Goal: Task Accomplishment & Management: Manage account settings

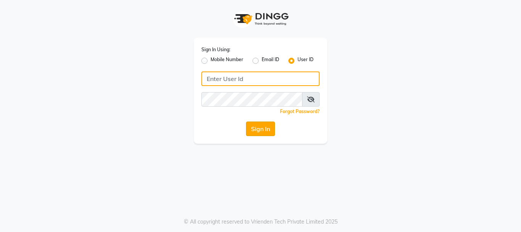
type input "E1949-12"
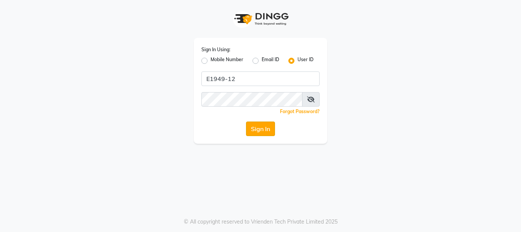
click at [258, 129] on button "Sign In" at bounding box center [260, 128] width 29 height 15
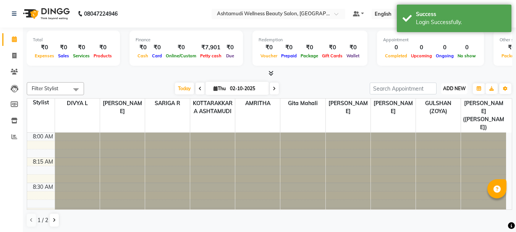
click at [457, 88] on span "ADD NEW" at bounding box center [454, 89] width 23 height 6
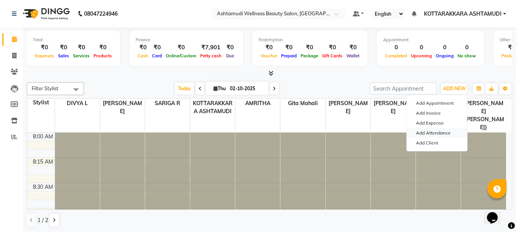
click at [438, 132] on link "Add Attendance" at bounding box center [437, 133] width 60 height 10
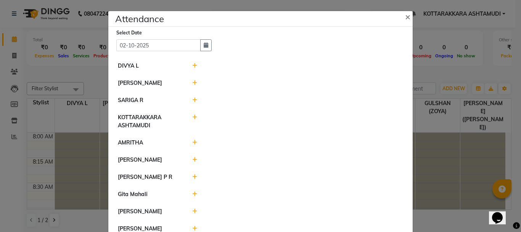
click at [189, 103] on div at bounding box center [298, 100] width 223 height 8
click at [192, 100] on icon at bounding box center [194, 99] width 5 height 5
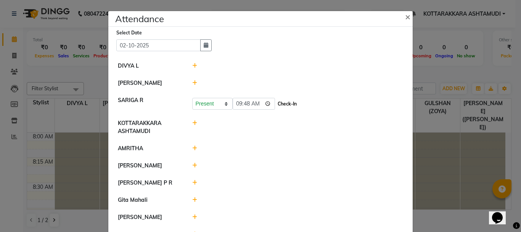
click at [276, 104] on button "Check-In" at bounding box center [287, 103] width 23 height 11
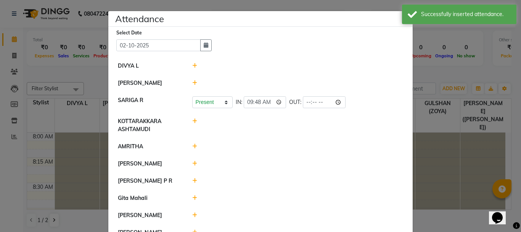
click at [192, 66] on icon at bounding box center [194, 65] width 5 height 5
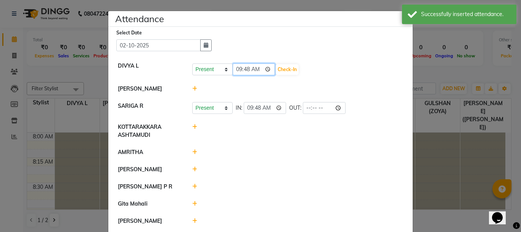
click at [255, 69] on input "09:48" at bounding box center [254, 69] width 43 height 12
click at [276, 69] on button "Check-In" at bounding box center [287, 69] width 23 height 11
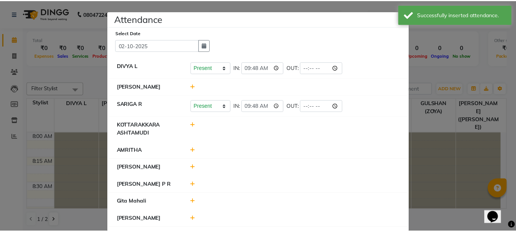
scroll to position [68, 0]
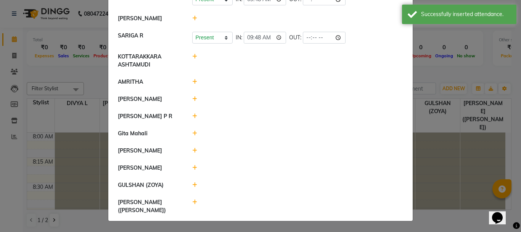
click at [457, 75] on ngb-modal-window "Attendance × Select Date [DATE] DIVYA L Present Absent Late Half Day Weekly Off…" at bounding box center [260, 116] width 521 height 232
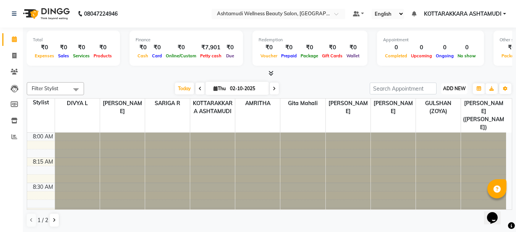
click at [457, 89] on span "ADD NEW" at bounding box center [454, 89] width 23 height 6
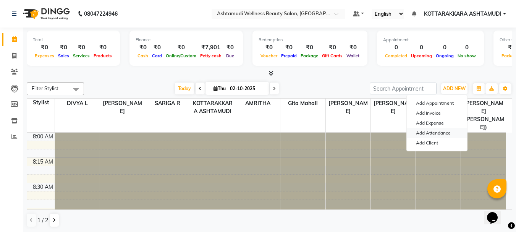
click at [449, 132] on link "Add Attendance" at bounding box center [437, 133] width 60 height 10
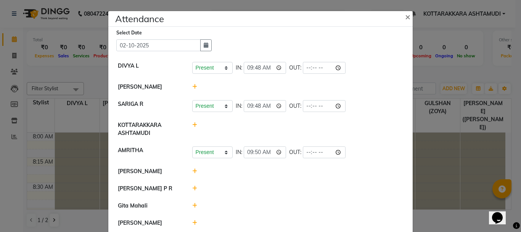
click at [192, 186] on icon at bounding box center [194, 188] width 5 height 5
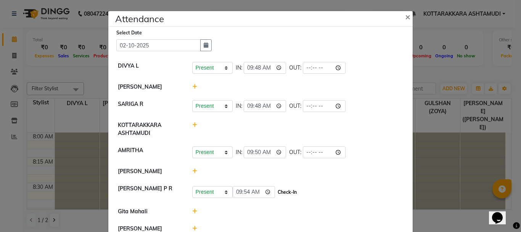
click at [276, 191] on button "Check-In" at bounding box center [287, 192] width 23 height 11
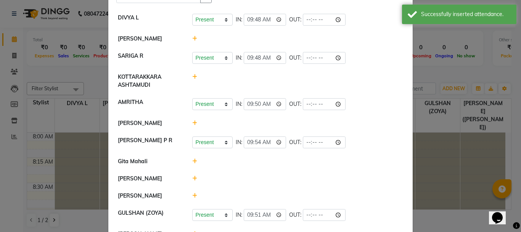
scroll to position [76, 0]
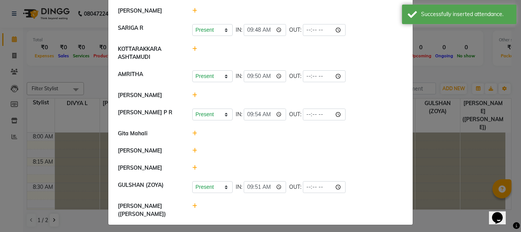
click at [192, 208] on icon at bounding box center [194, 205] width 5 height 5
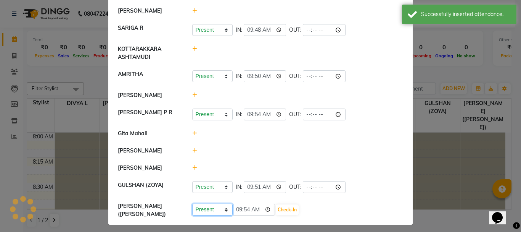
click at [213, 215] on select "Present Absent Late Half Day Weekly Off" at bounding box center [212, 209] width 40 height 12
select select "A"
click at [192, 208] on select "Present Absent Late Half Day Weekly Off" at bounding box center [212, 209] width 40 height 12
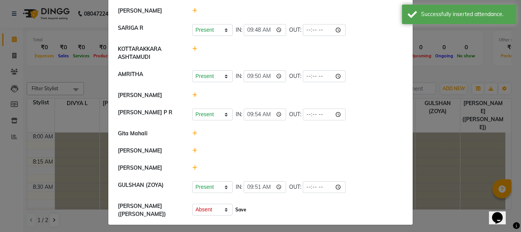
click at [241, 215] on button "Save" at bounding box center [241, 209] width 15 height 11
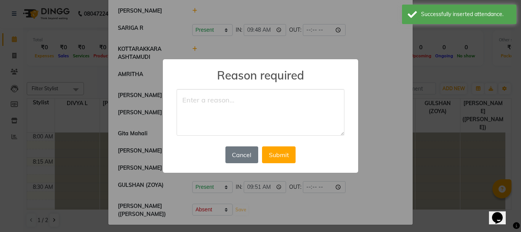
click at [210, 105] on textarea at bounding box center [261, 112] width 168 height 47
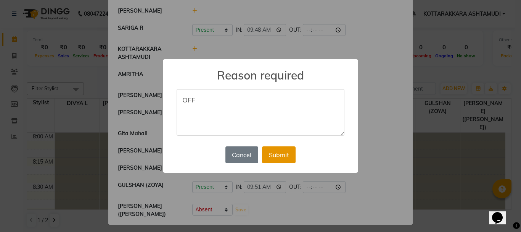
type textarea "OFF"
click at [271, 148] on button "Submit" at bounding box center [279, 154] width 34 height 17
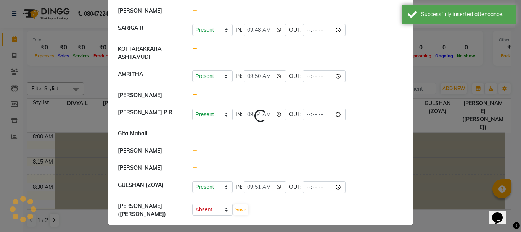
select select "A"
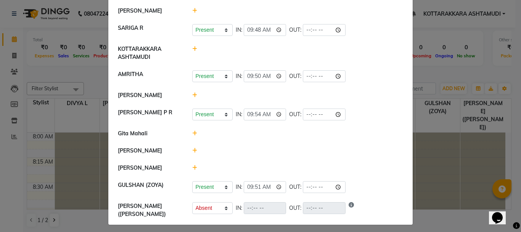
click at [192, 136] on icon at bounding box center [194, 133] width 5 height 5
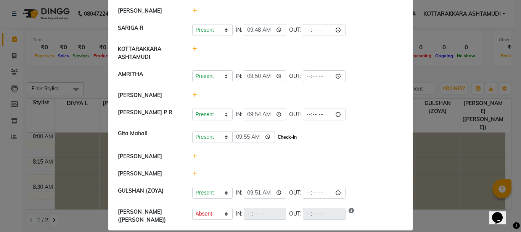
click at [276, 140] on button "Check-In" at bounding box center [287, 137] width 23 height 11
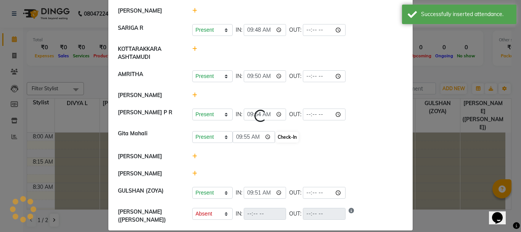
select select "A"
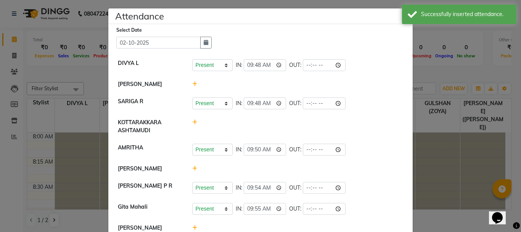
scroll to position [0, 0]
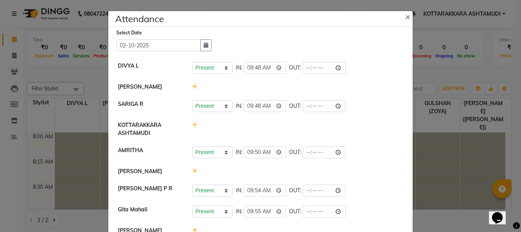
click at [192, 86] on icon at bounding box center [194, 86] width 5 height 5
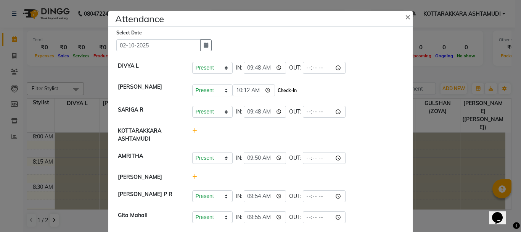
click at [277, 90] on button "Check-In" at bounding box center [287, 90] width 23 height 11
select select "A"
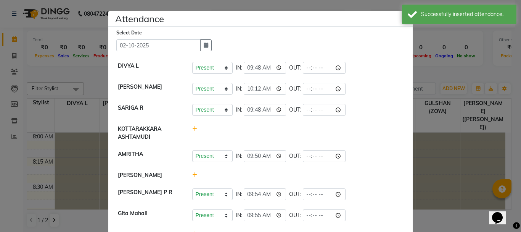
click at [192, 172] on icon at bounding box center [194, 174] width 5 height 5
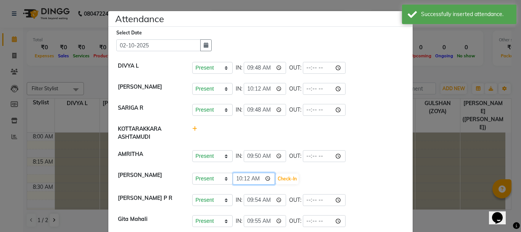
click at [256, 177] on input "10:12" at bounding box center [254, 179] width 43 height 12
type input "10:00"
click at [276, 179] on button "Check-In" at bounding box center [287, 178] width 23 height 11
select select "A"
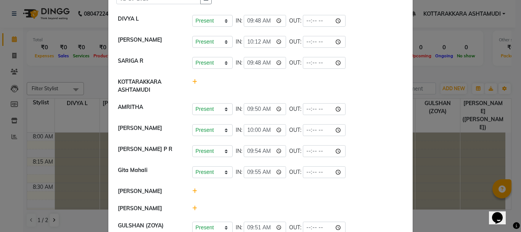
scroll to position [91, 0]
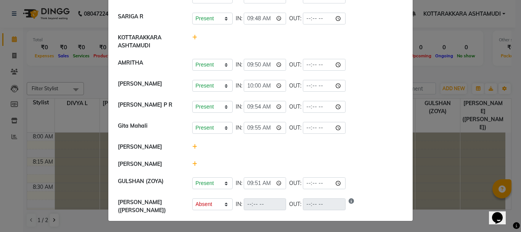
click at [192, 149] on icon at bounding box center [194, 146] width 5 height 5
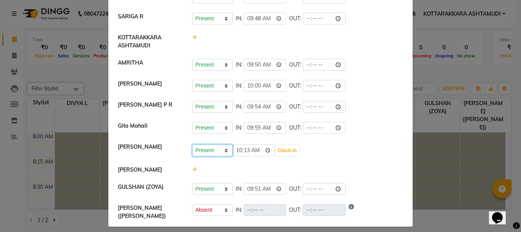
click at [204, 153] on select "Present Absent Late Half Day Weekly Off" at bounding box center [212, 150] width 40 height 12
select select "A"
click at [192, 149] on select "Present Absent Late Half Day Weekly Off" at bounding box center [212, 150] width 40 height 12
click at [242, 151] on button "Save" at bounding box center [241, 150] width 15 height 11
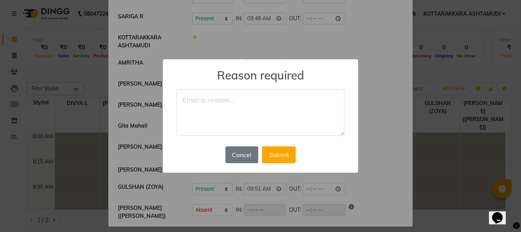
click at [211, 102] on textarea at bounding box center [261, 112] width 168 height 47
type textarea "LEAVE"
click at [280, 153] on button "Submit" at bounding box center [279, 154] width 34 height 17
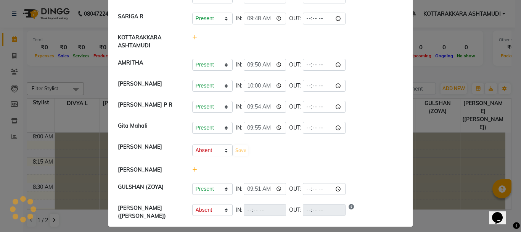
select select "A"
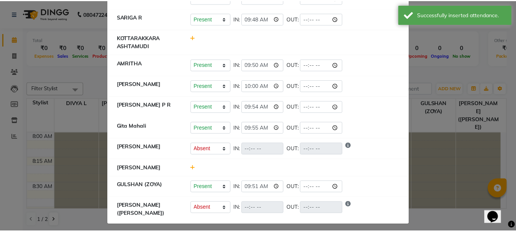
scroll to position [0, 0]
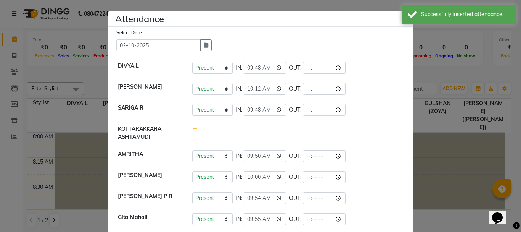
click at [401, 17] on button "×" at bounding box center [408, 16] width 19 height 21
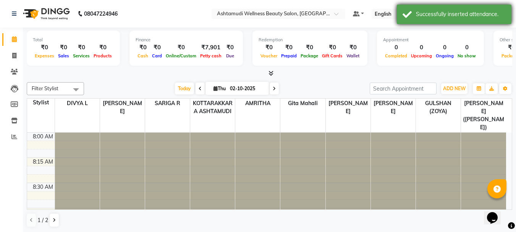
click at [406, 17] on div "Successfully inserted attendance." at bounding box center [454, 14] width 115 height 19
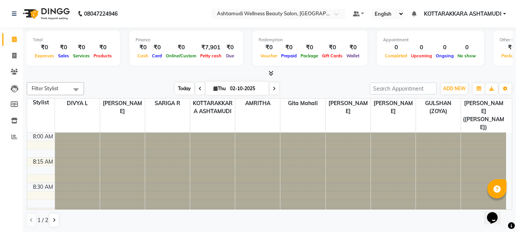
click at [182, 86] on span "Today" at bounding box center [184, 88] width 19 height 12
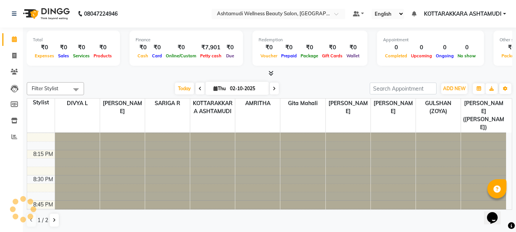
scroll to position [988, 0]
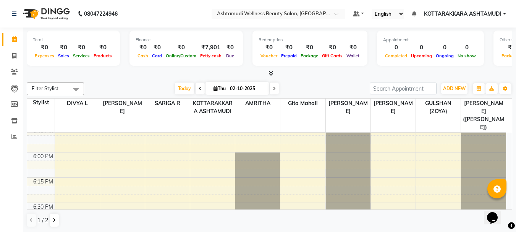
click at [273, 88] on icon at bounding box center [274, 88] width 3 height 5
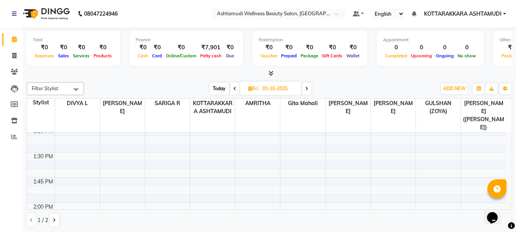
scroll to position [725, 0]
click at [218, 89] on span "Today" at bounding box center [219, 88] width 19 height 12
type input "02-10-2025"
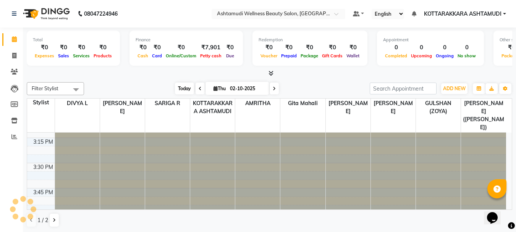
scroll to position [202, 0]
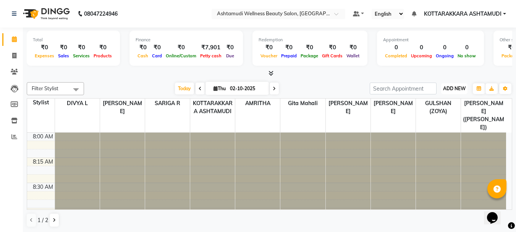
click at [446, 89] on span "ADD NEW" at bounding box center [454, 89] width 23 height 6
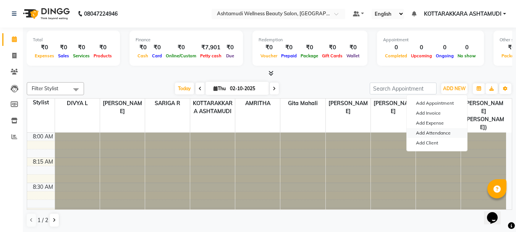
click at [433, 133] on link "Add Attendance" at bounding box center [437, 133] width 60 height 10
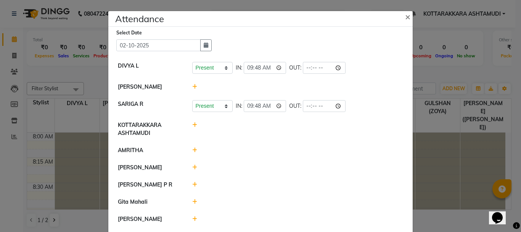
click at [192, 150] on icon at bounding box center [194, 149] width 5 height 5
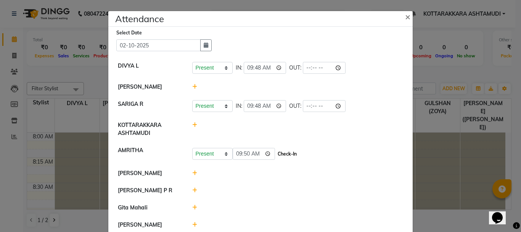
click at [276, 153] on button "Check-In" at bounding box center [287, 154] width 23 height 11
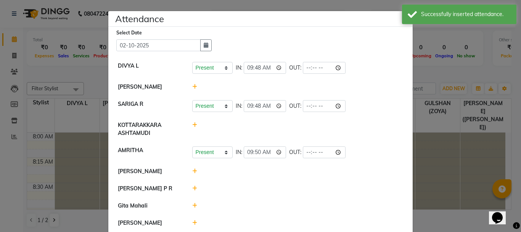
scroll to position [72, 0]
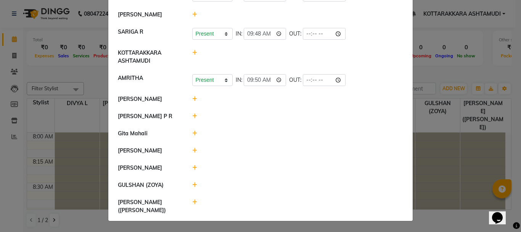
click at [192, 187] on icon at bounding box center [194, 184] width 5 height 5
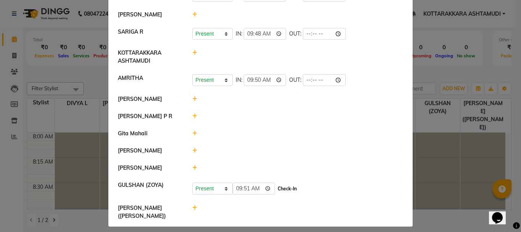
click at [279, 194] on button "Check-In" at bounding box center [287, 188] width 23 height 11
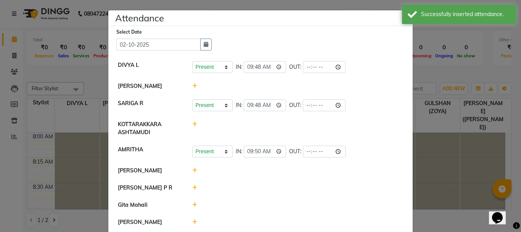
scroll to position [0, 0]
